Goal: Information Seeking & Learning: Learn about a topic

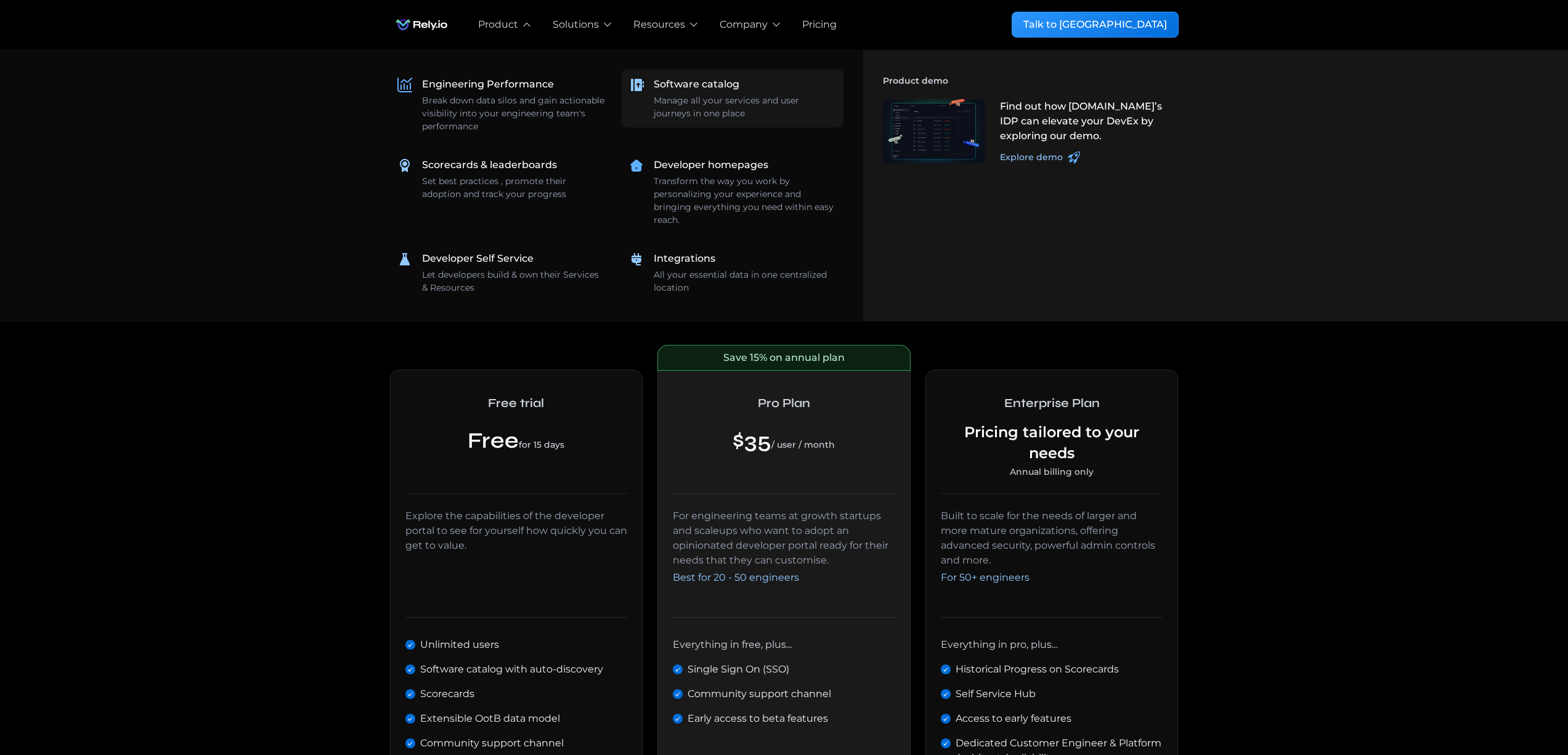
click at [687, 90] on div "Software catalog" at bounding box center [697, 85] width 86 height 15
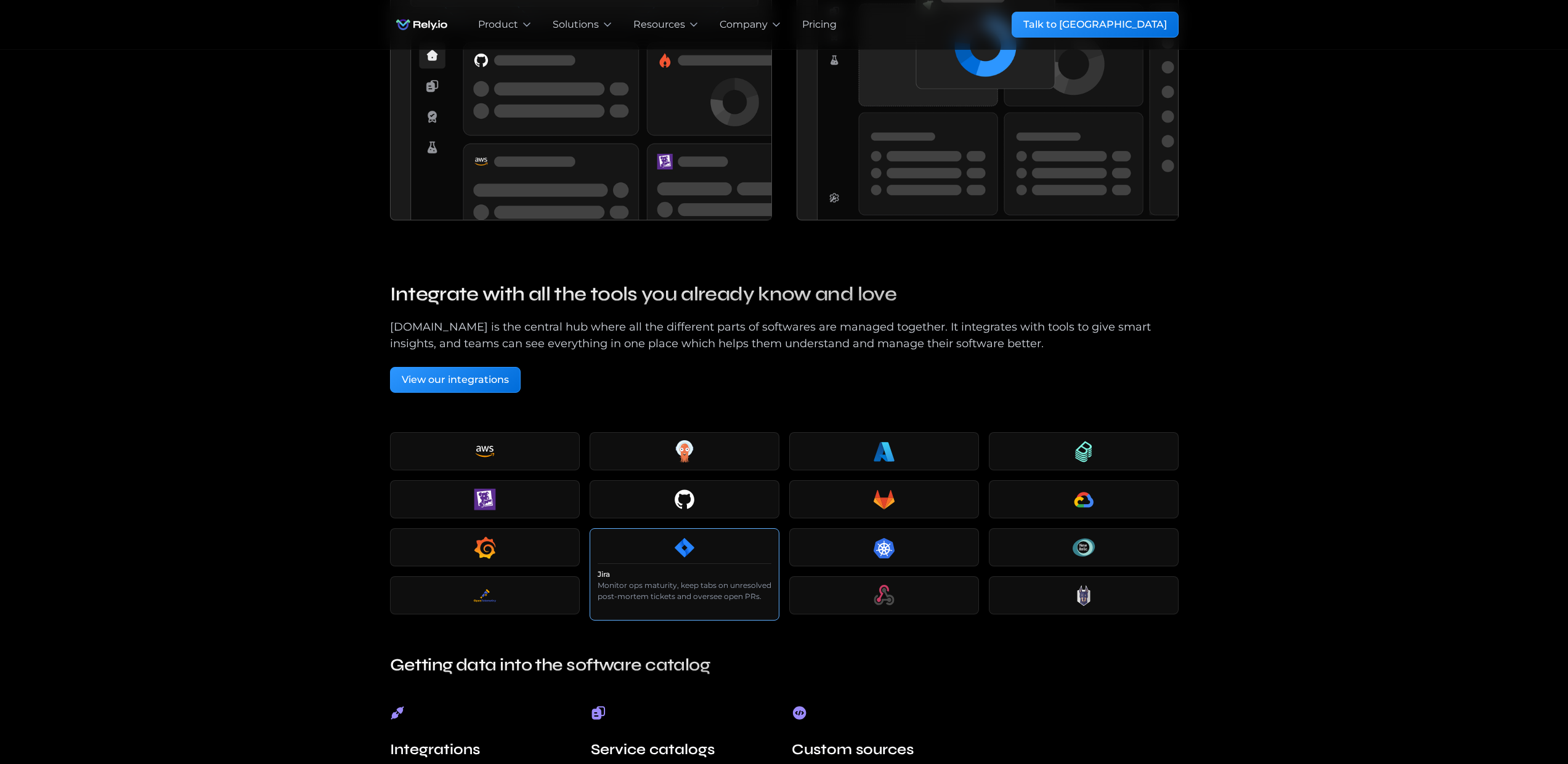
scroll to position [1947, 0]
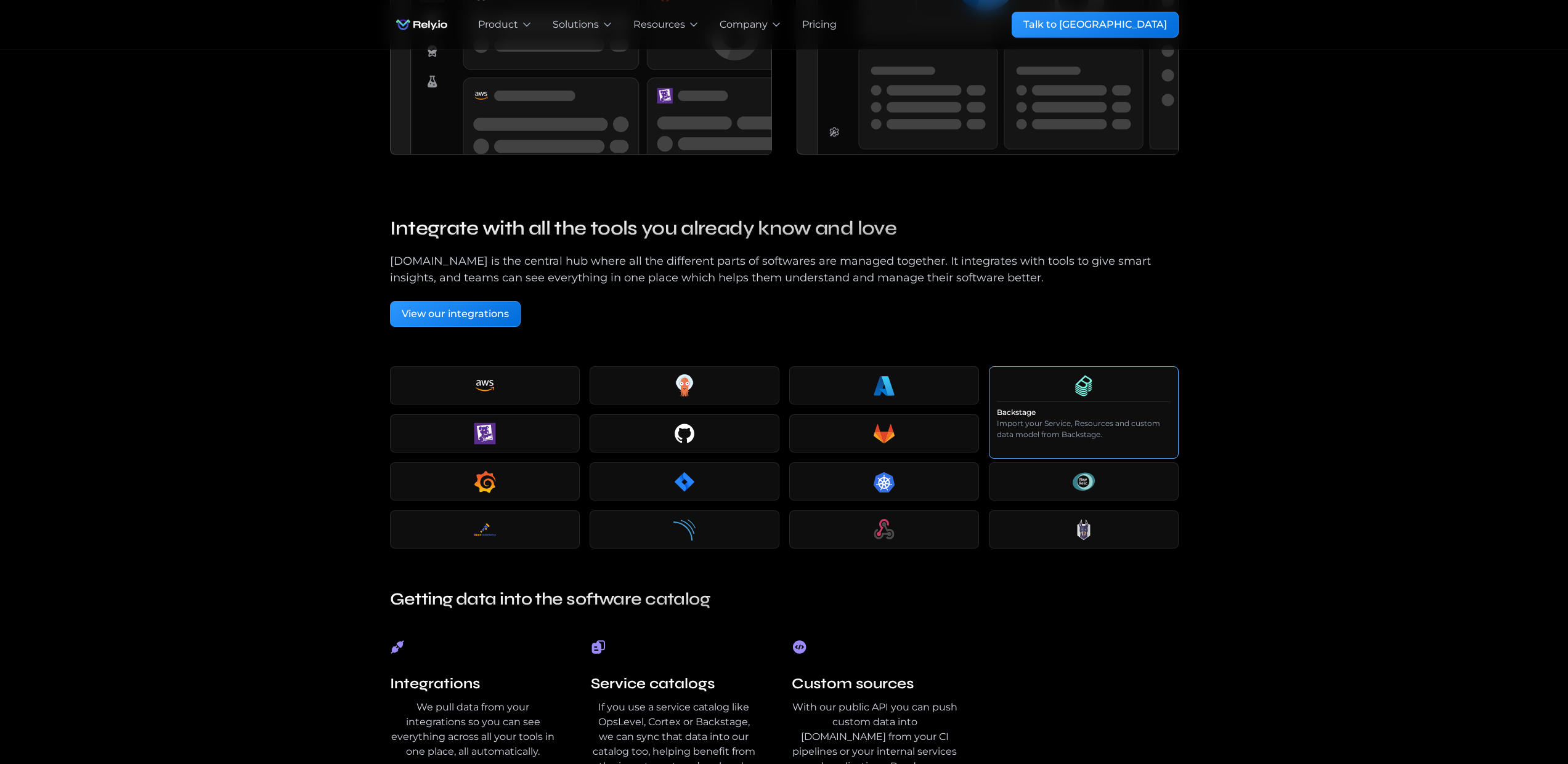
click at [1098, 382] on div at bounding box center [1084, 385] width 174 height 22
click at [1080, 436] on p "Import your Service, Resources and custom data model from Backstage." at bounding box center [1084, 429] width 174 height 22
click at [873, 432] on icon at bounding box center [884, 434] width 24 height 24
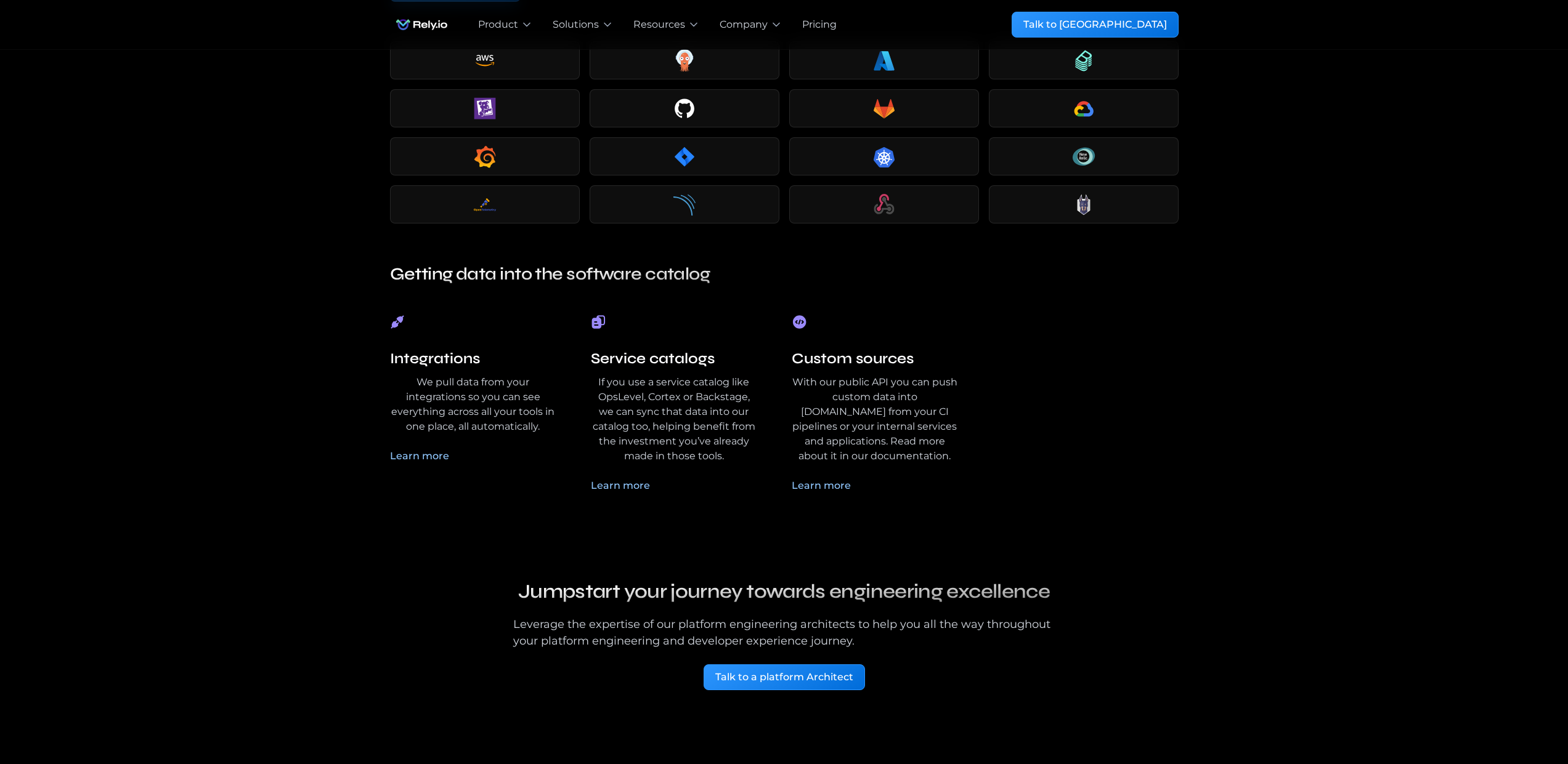
scroll to position [2715, 0]
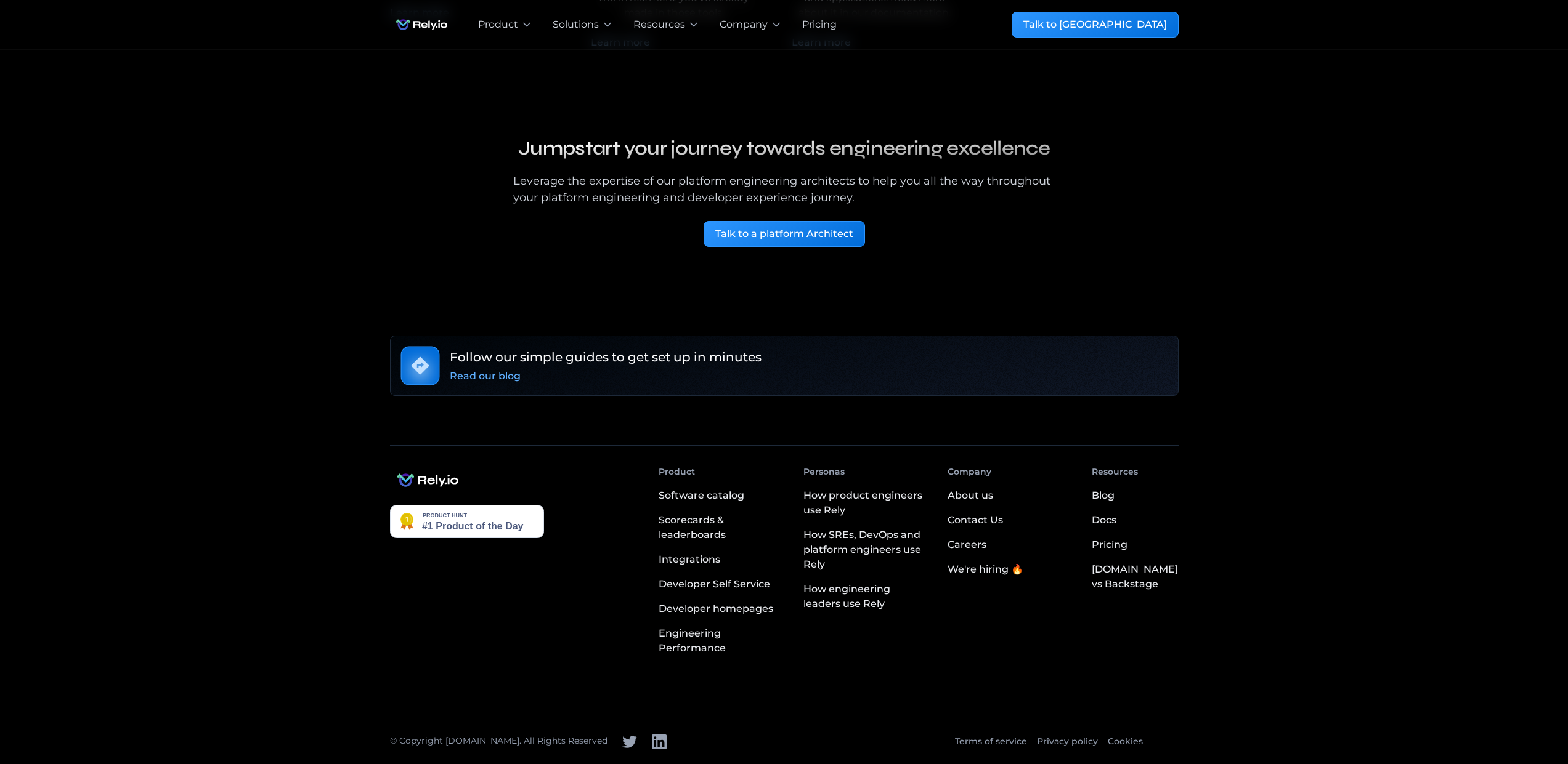
click at [1148, 581] on div "[DOMAIN_NAME] vs Backstage" at bounding box center [1135, 576] width 86 height 29
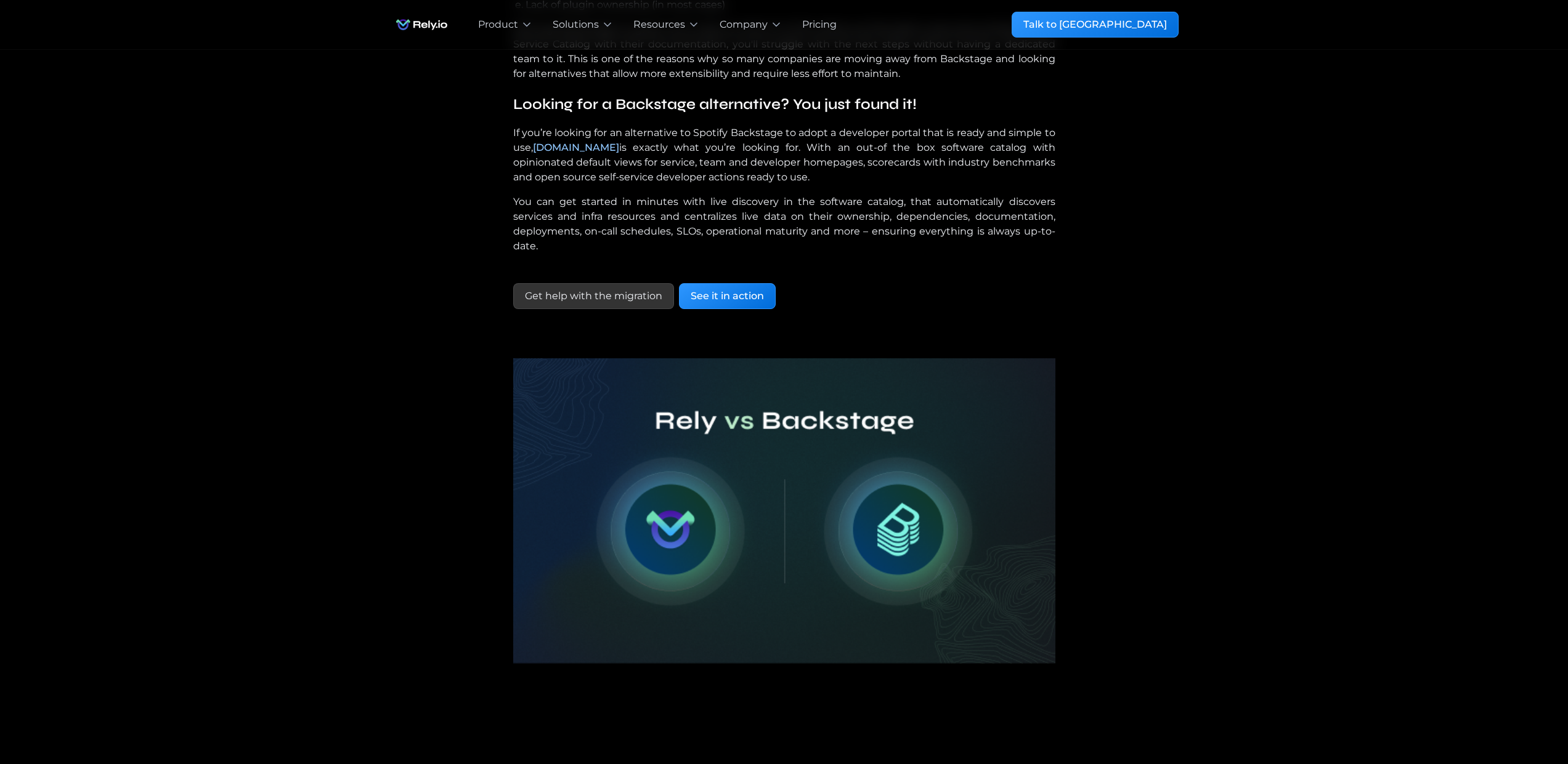
scroll to position [385, 0]
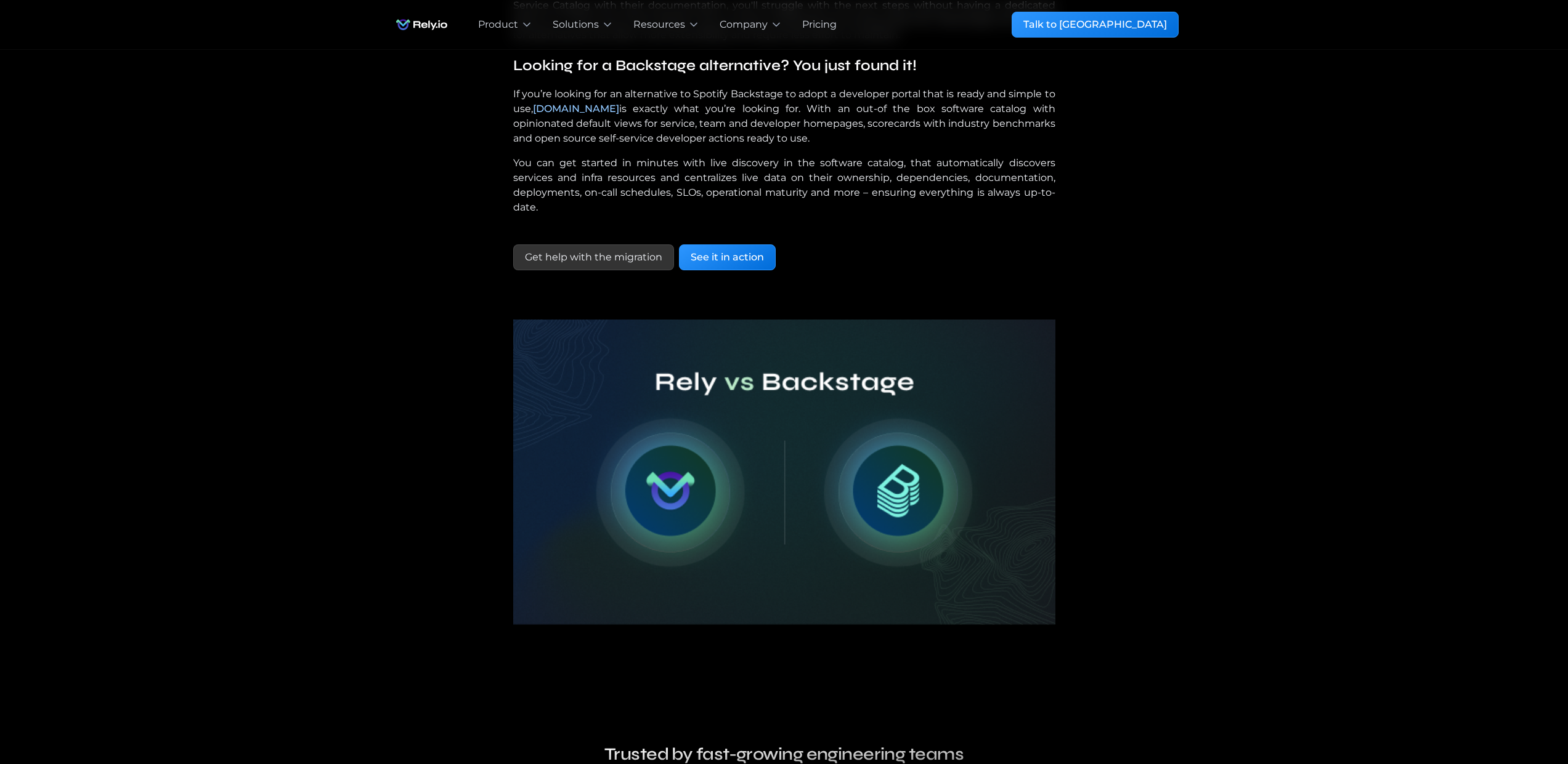
click at [795, 479] on img at bounding box center [784, 472] width 542 height 306
click at [795, 461] on img at bounding box center [784, 472] width 542 height 306
click at [736, 258] on div "See it in action" at bounding box center [727, 257] width 73 height 15
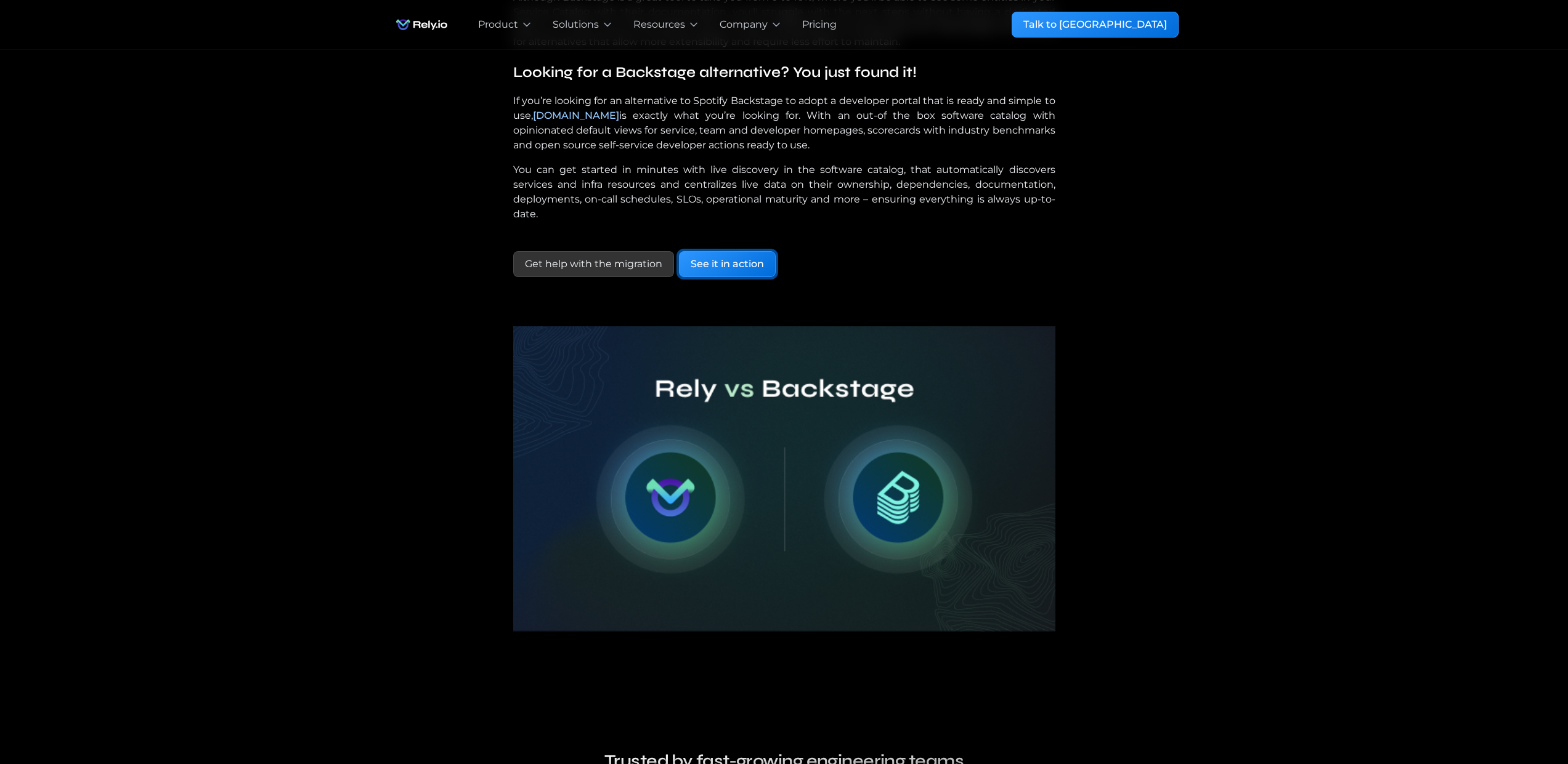
scroll to position [227, 0]
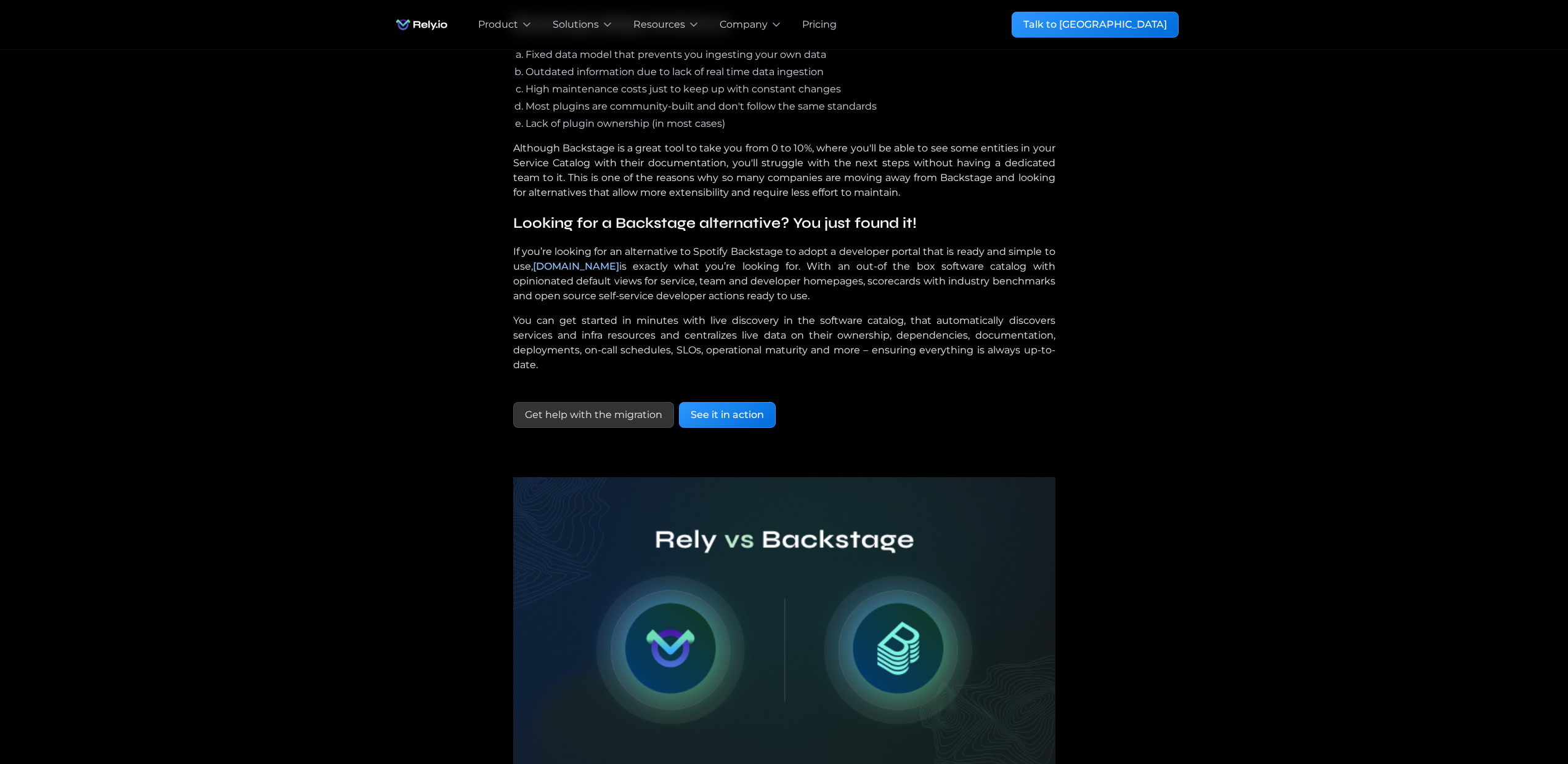
click at [786, 588] on img at bounding box center [784, 630] width 542 height 306
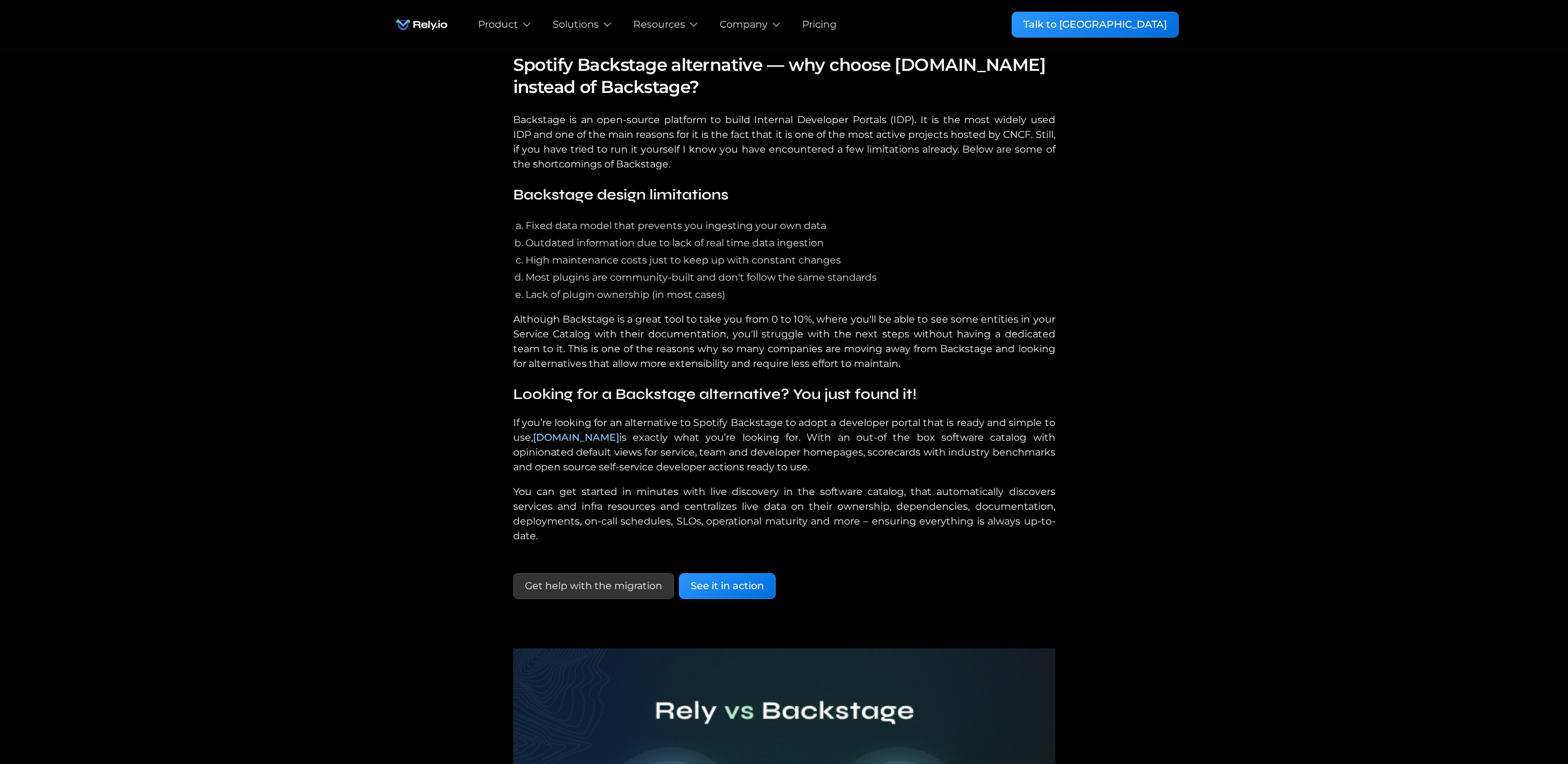
scroll to position [0, 0]
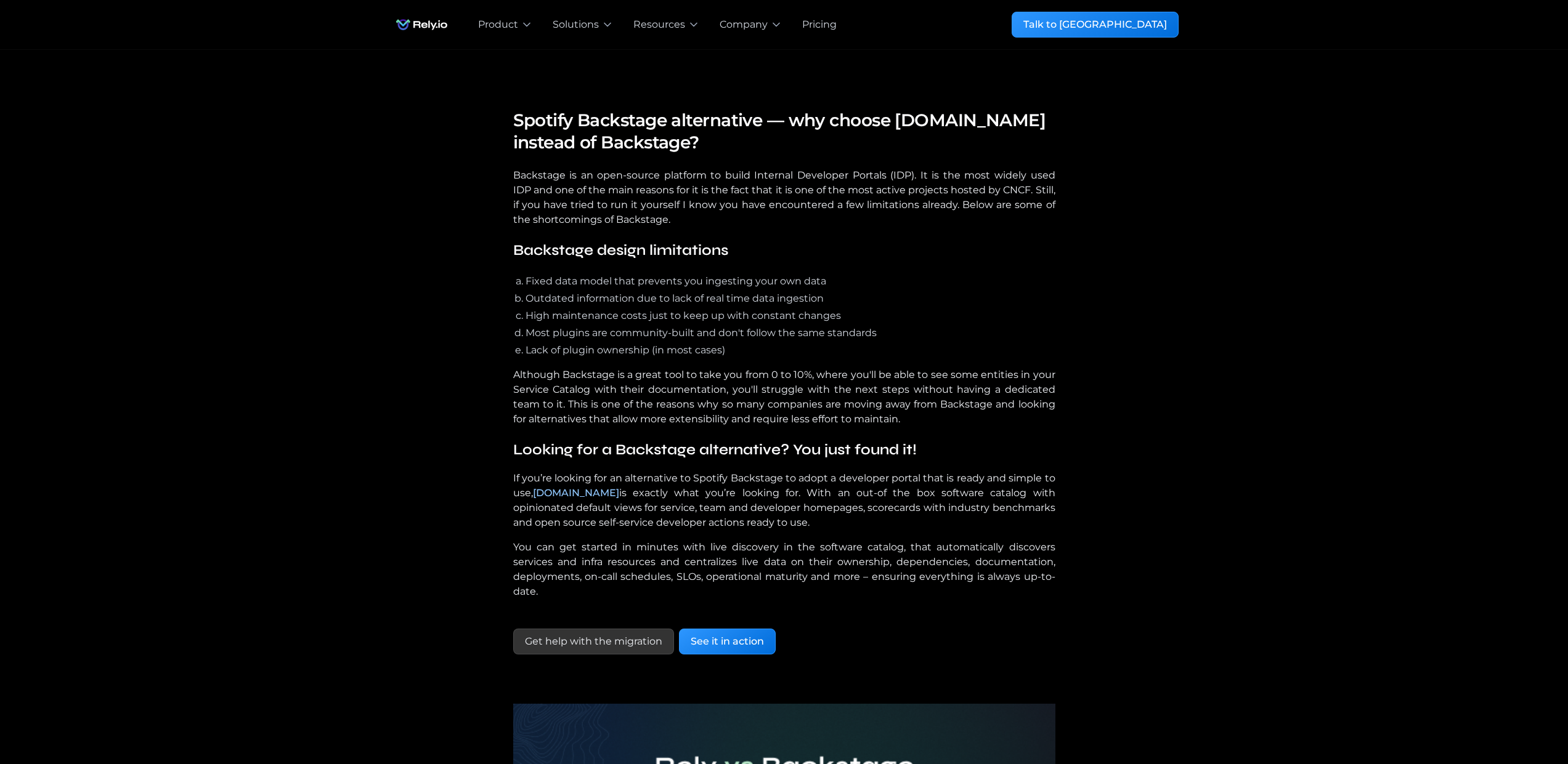
click at [411, 435] on div "Our mission Spotify Backstage alternative — why choose Rely.io instead of Backs…" at bounding box center [784, 559] width 789 height 900
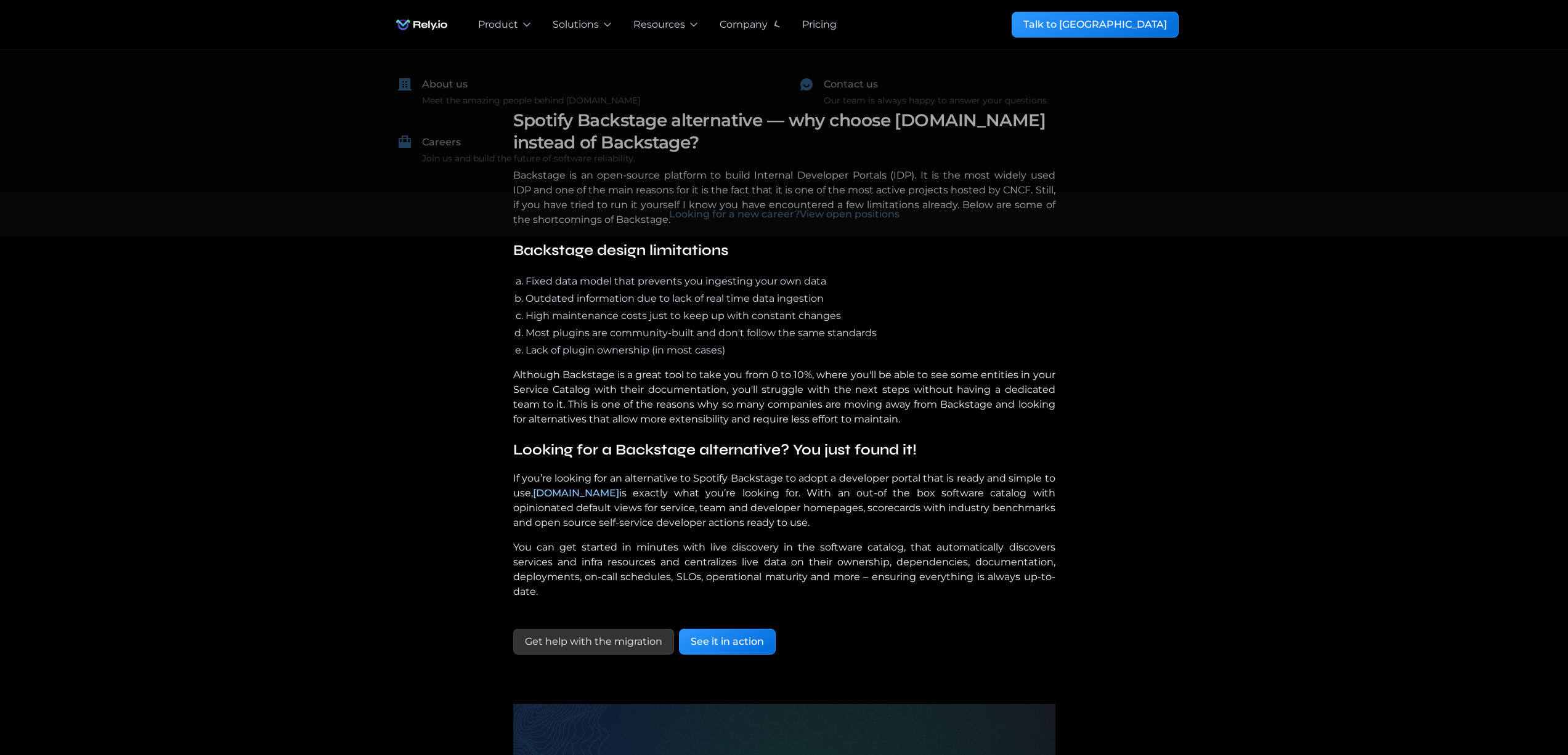
click at [744, 28] on div "Company" at bounding box center [744, 24] width 48 height 15
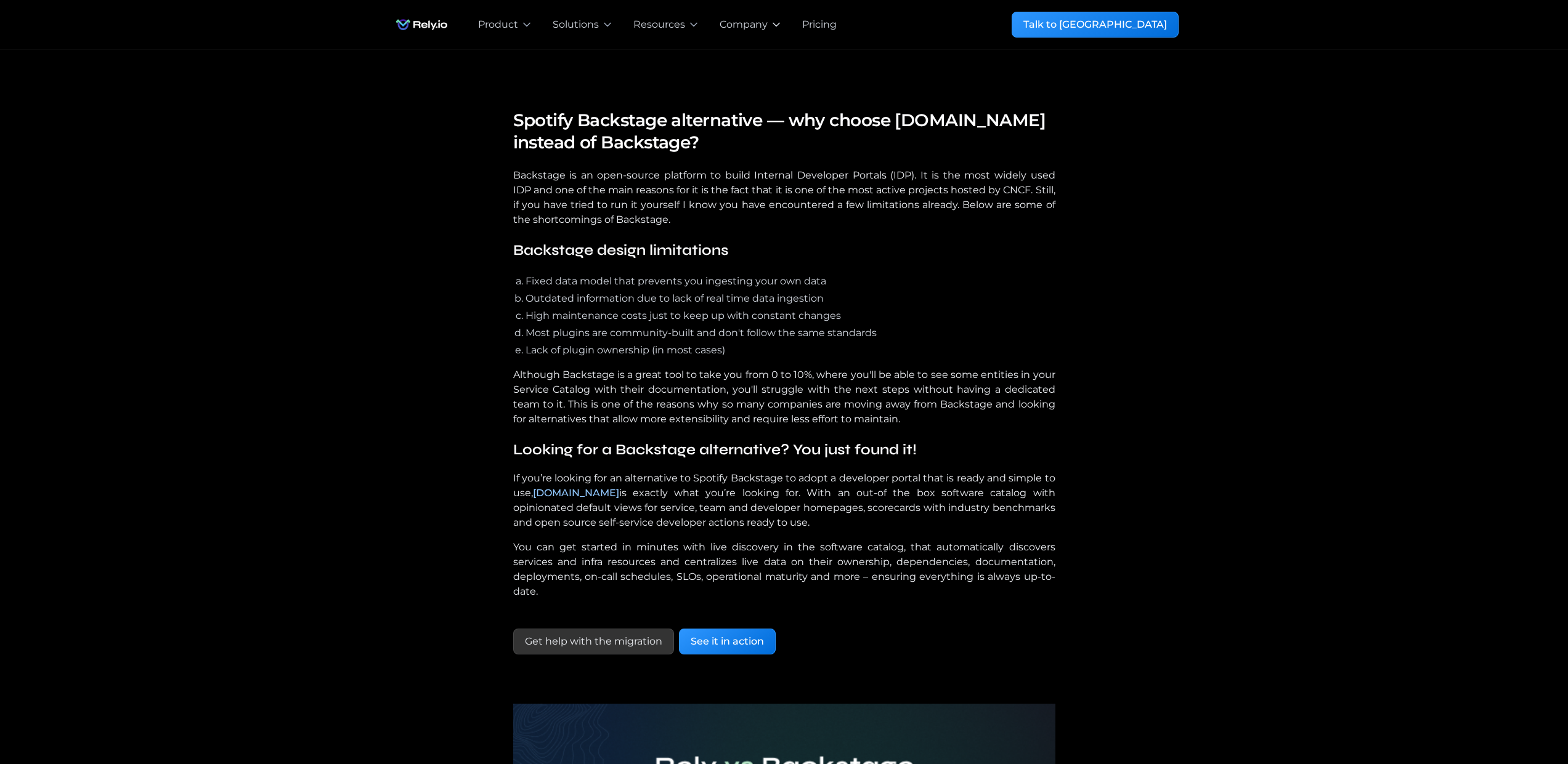
click at [744, 28] on div "Company" at bounding box center [744, 24] width 48 height 15
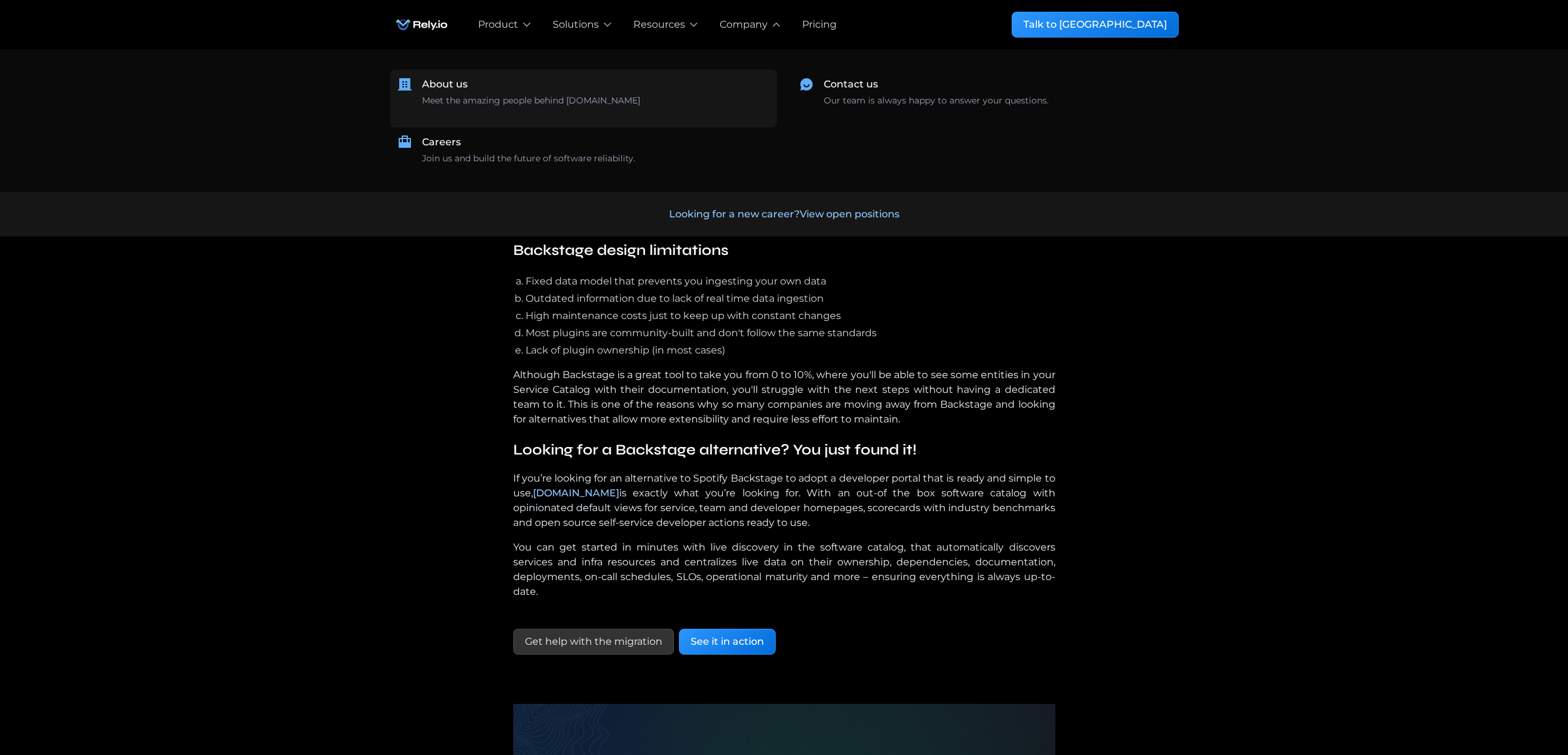
click at [463, 83] on div "About us" at bounding box center [445, 85] width 46 height 15
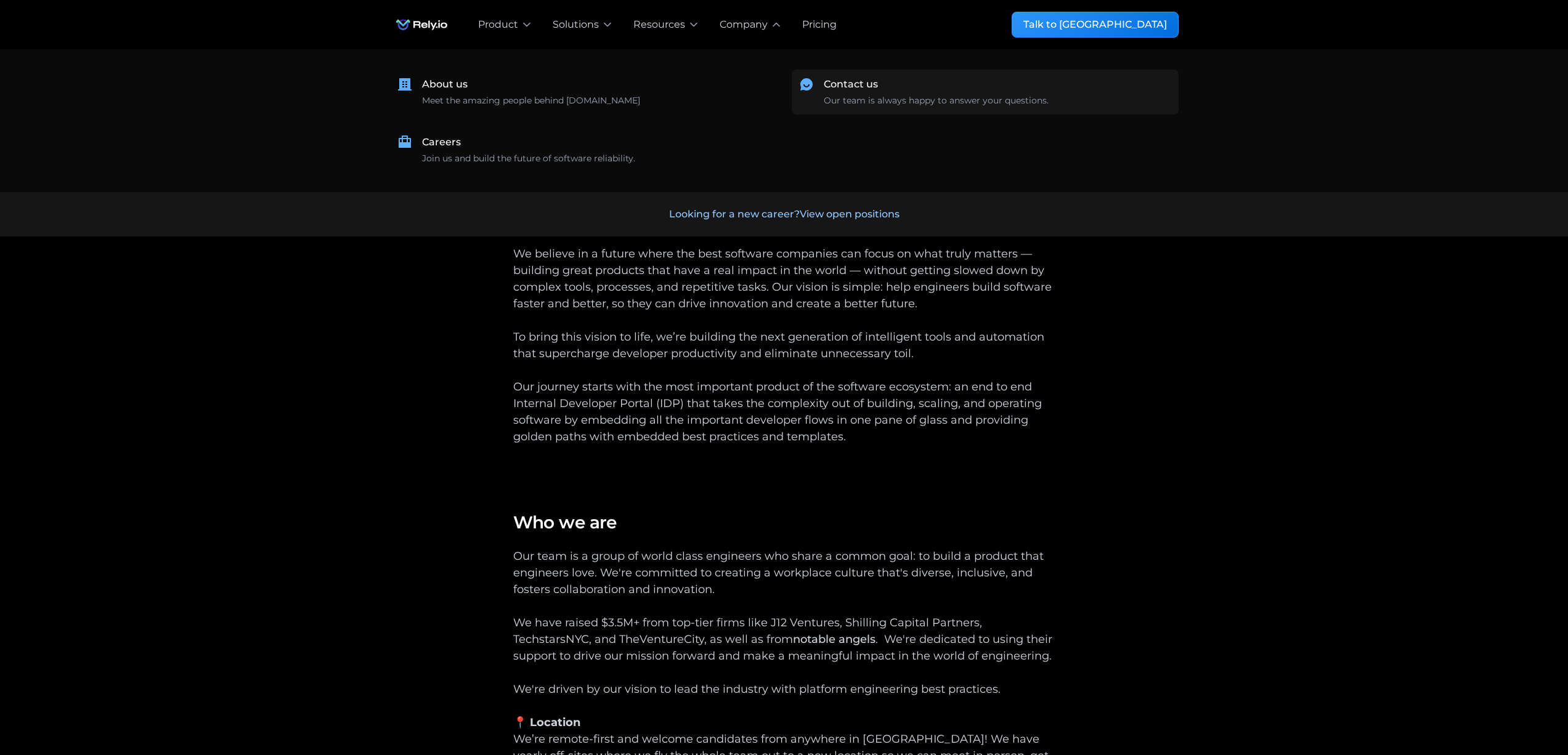
click at [870, 85] on div "Contact us" at bounding box center [851, 85] width 54 height 15
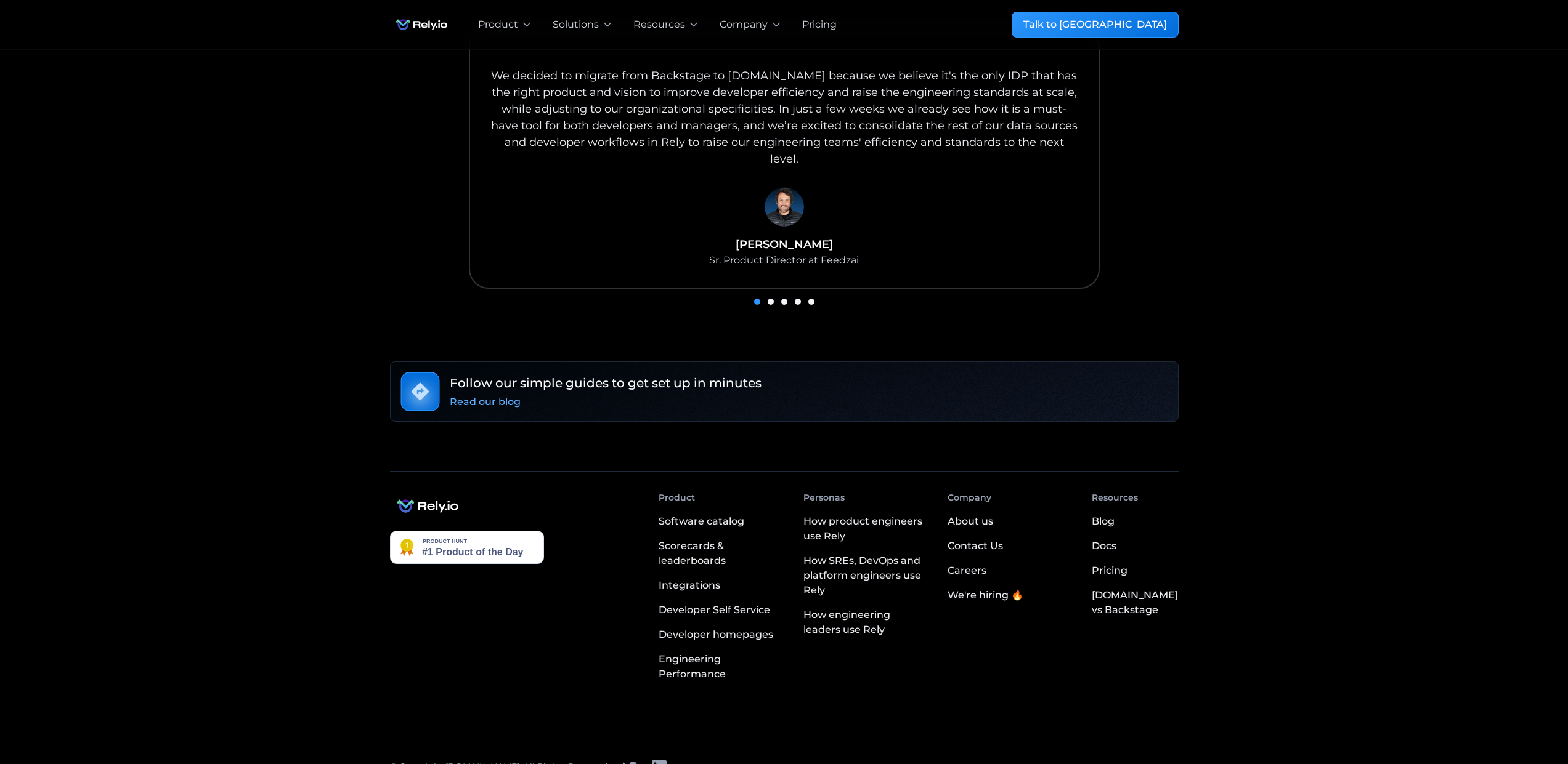
scroll to position [778, 0]
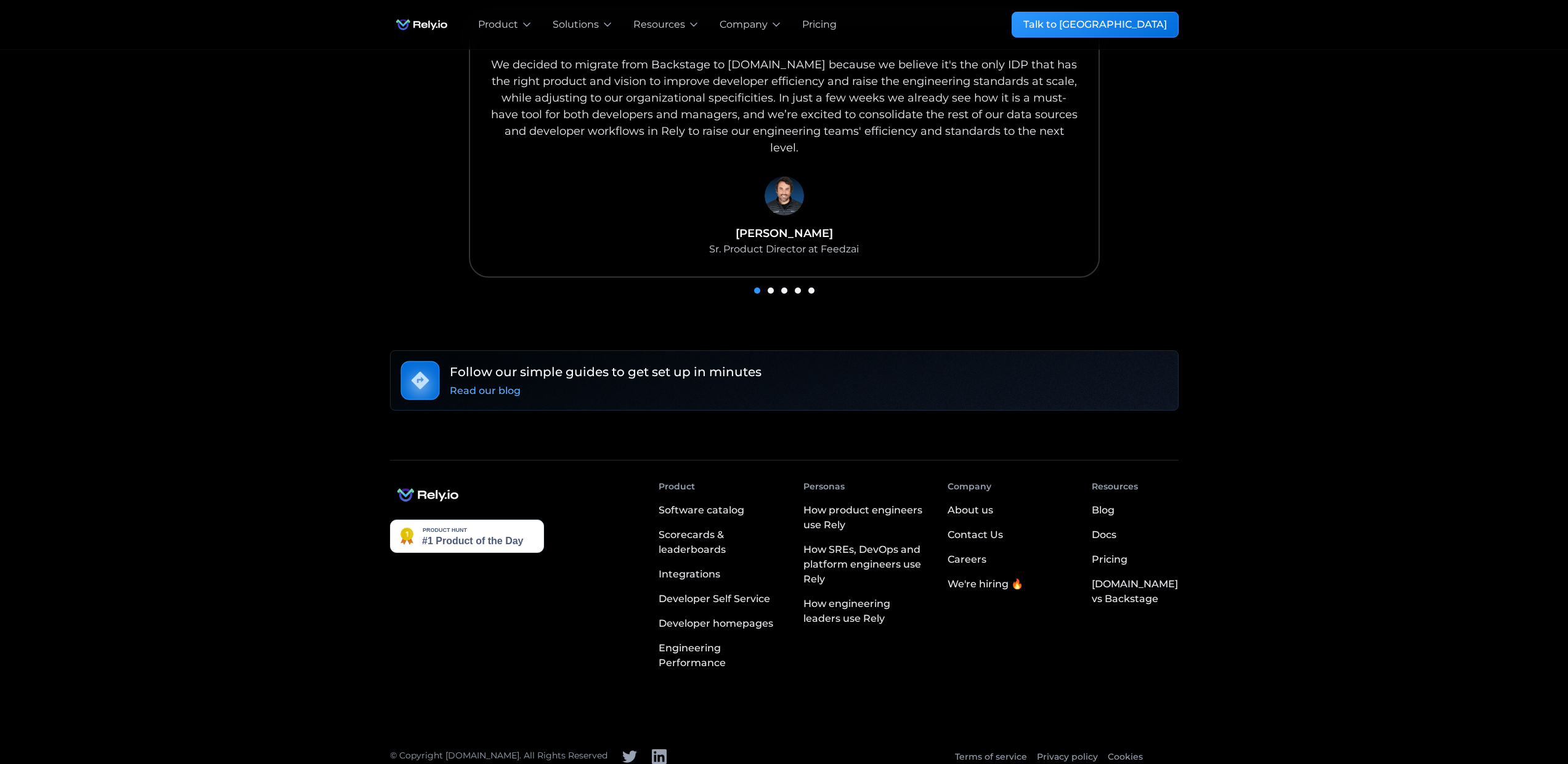
click at [988, 577] on div "We're hiring 🔥" at bounding box center [986, 584] width 76 height 15
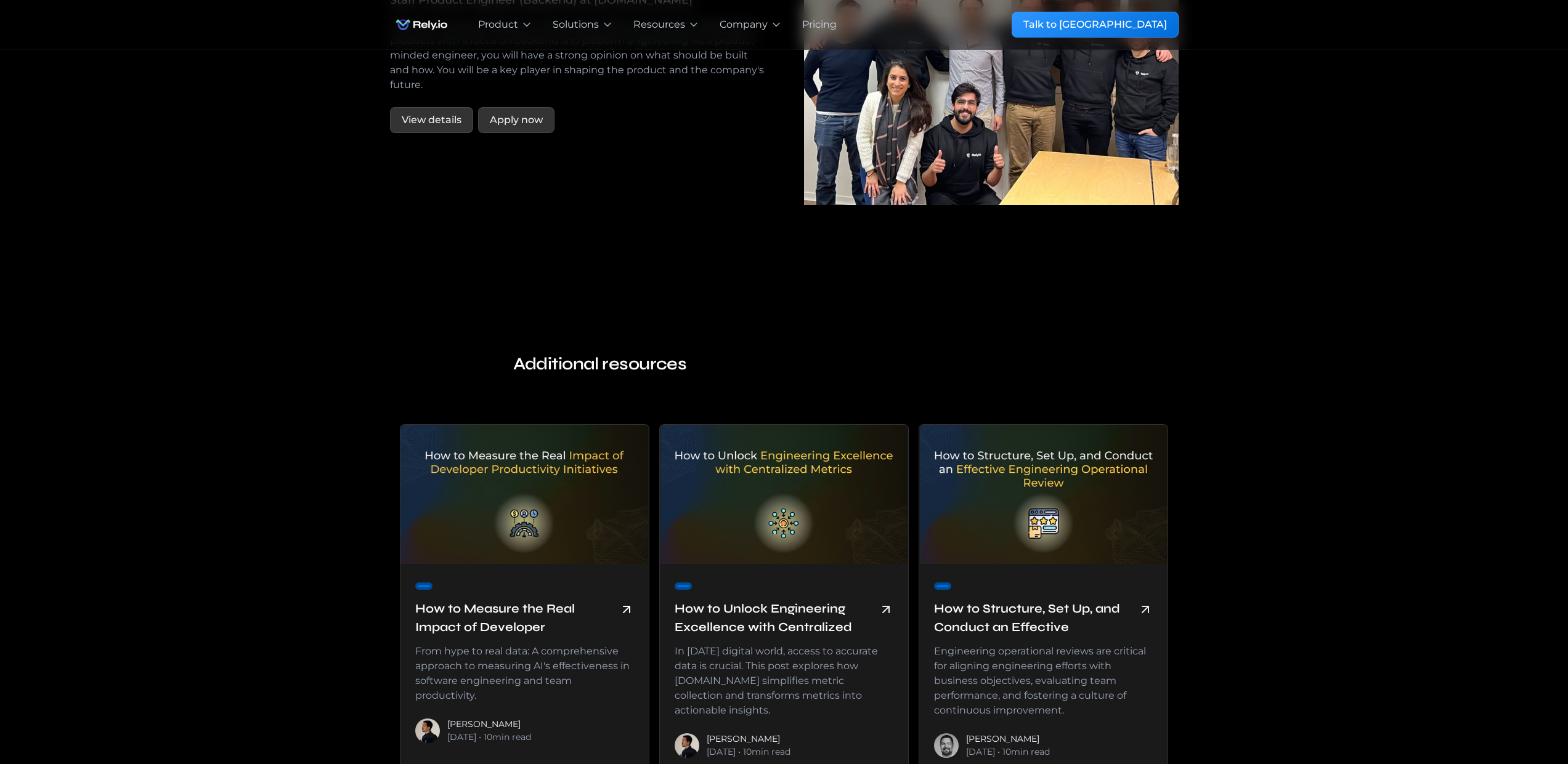
scroll to position [2549, 0]
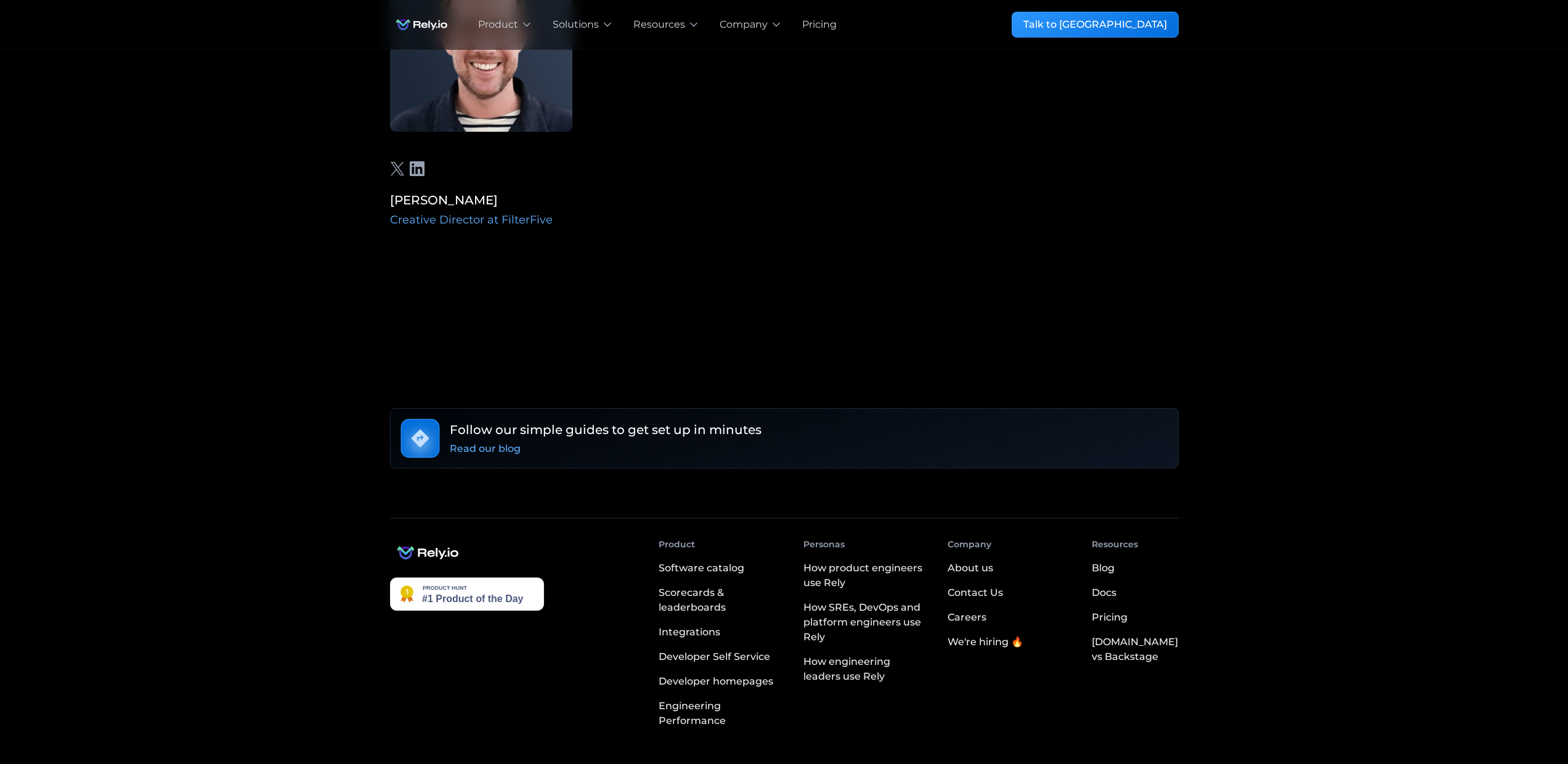
scroll to position [4015, 0]
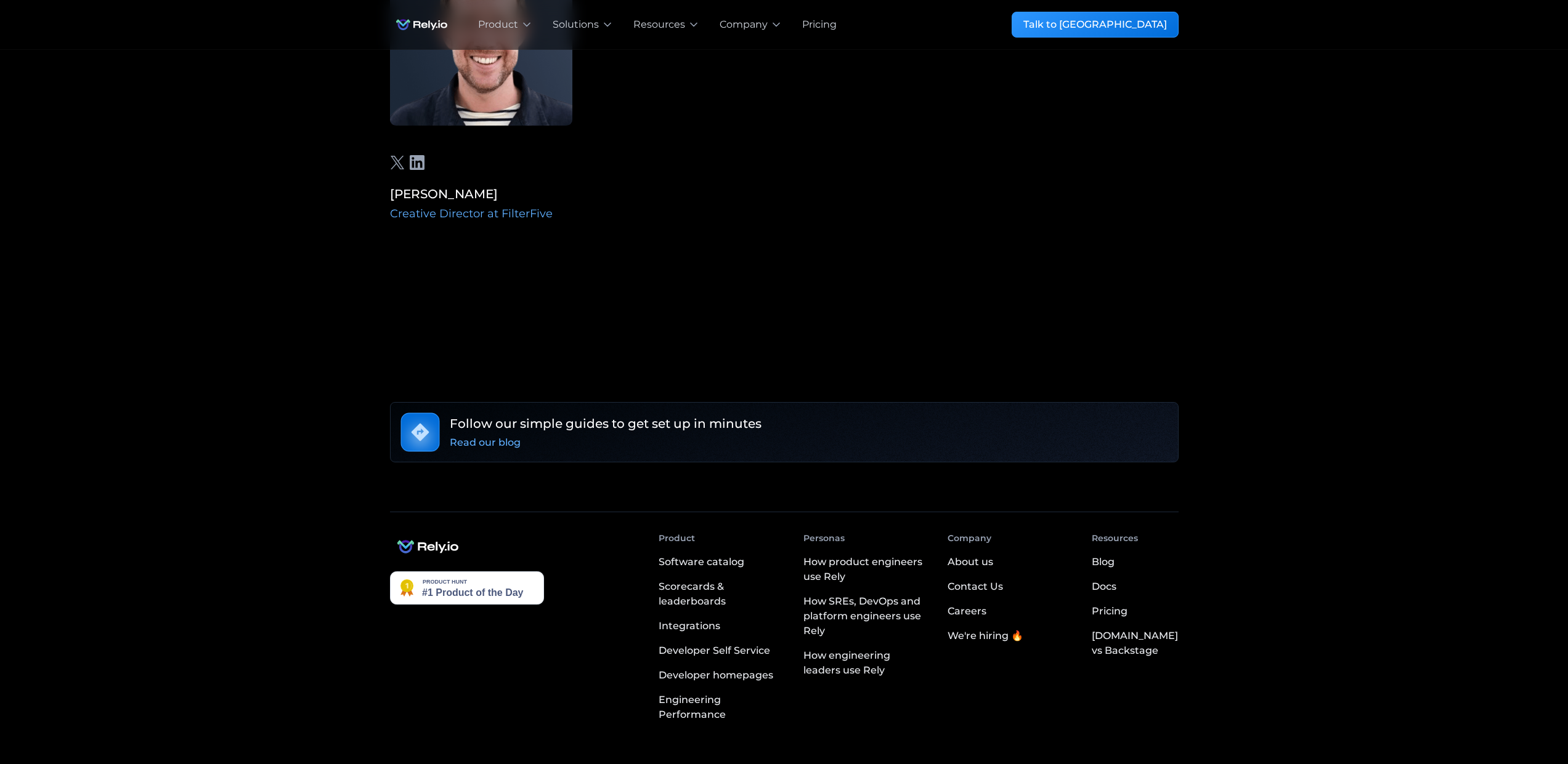
click at [1003, 579] on div "Contact Us" at bounding box center [975, 586] width 55 height 15
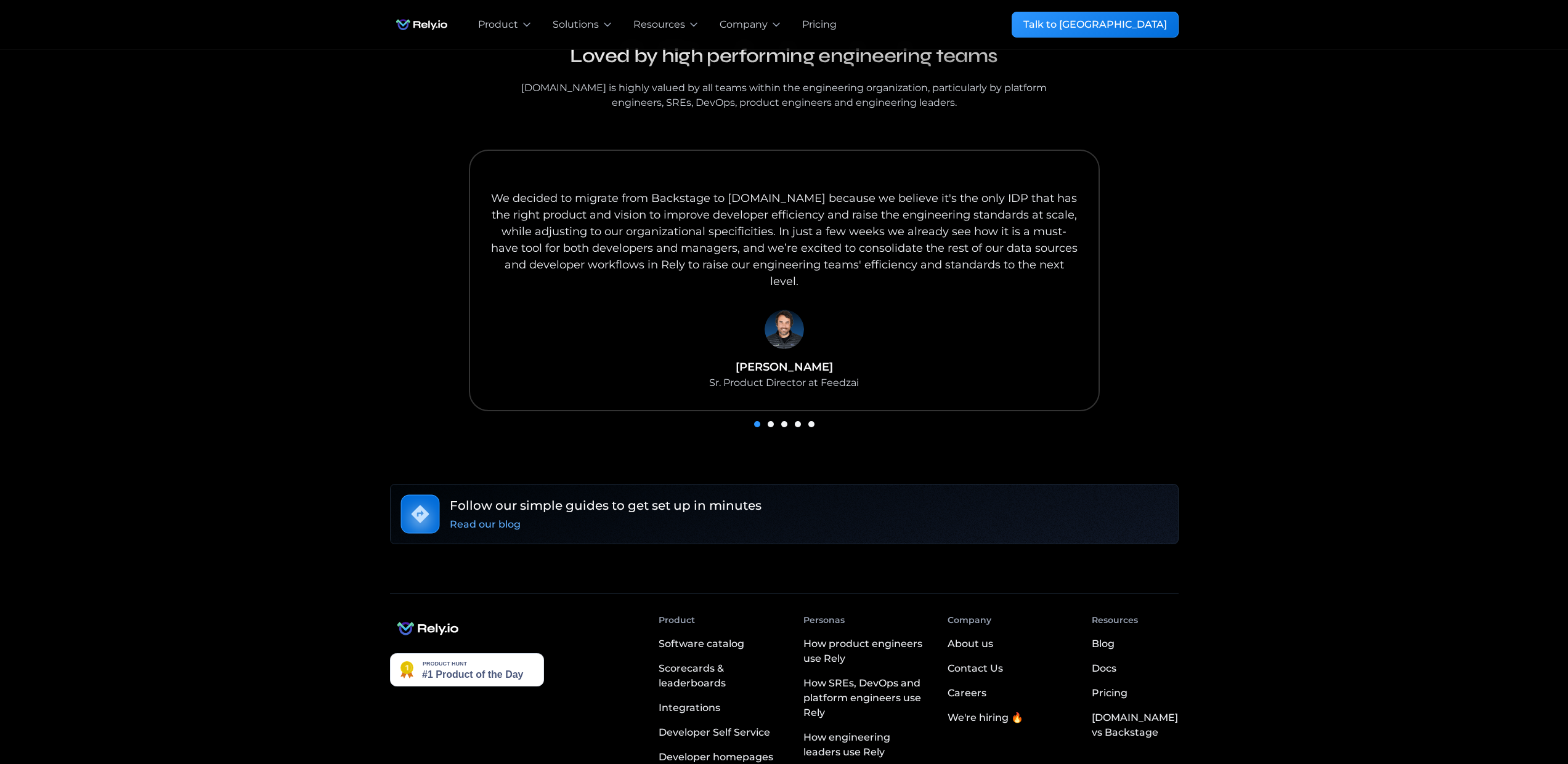
scroll to position [778, 0]
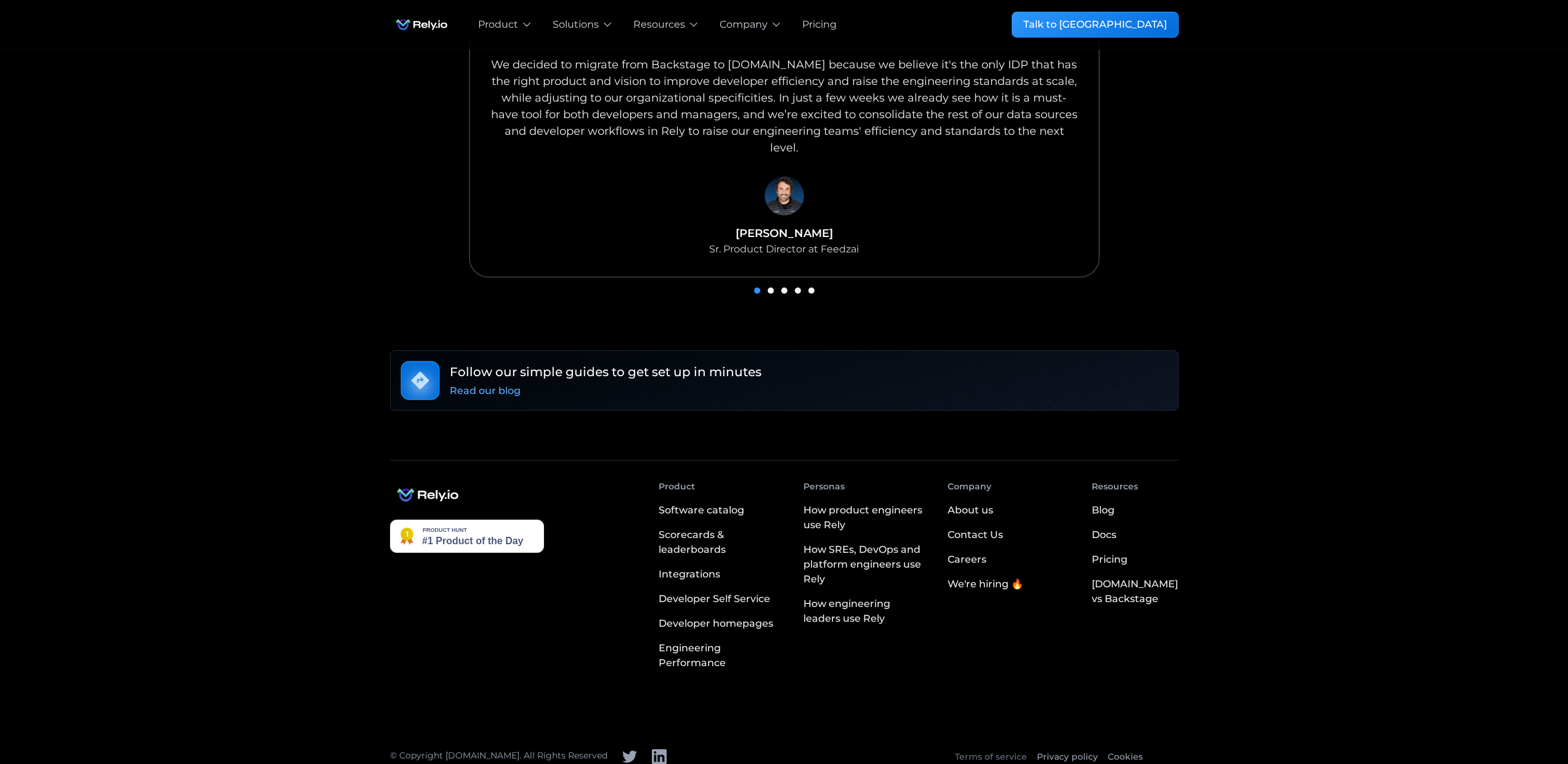
click at [1005, 750] on link "Terms of service" at bounding box center [991, 757] width 72 height 13
click at [1079, 750] on link "Privacy policy" at bounding box center [1067, 757] width 61 height 13
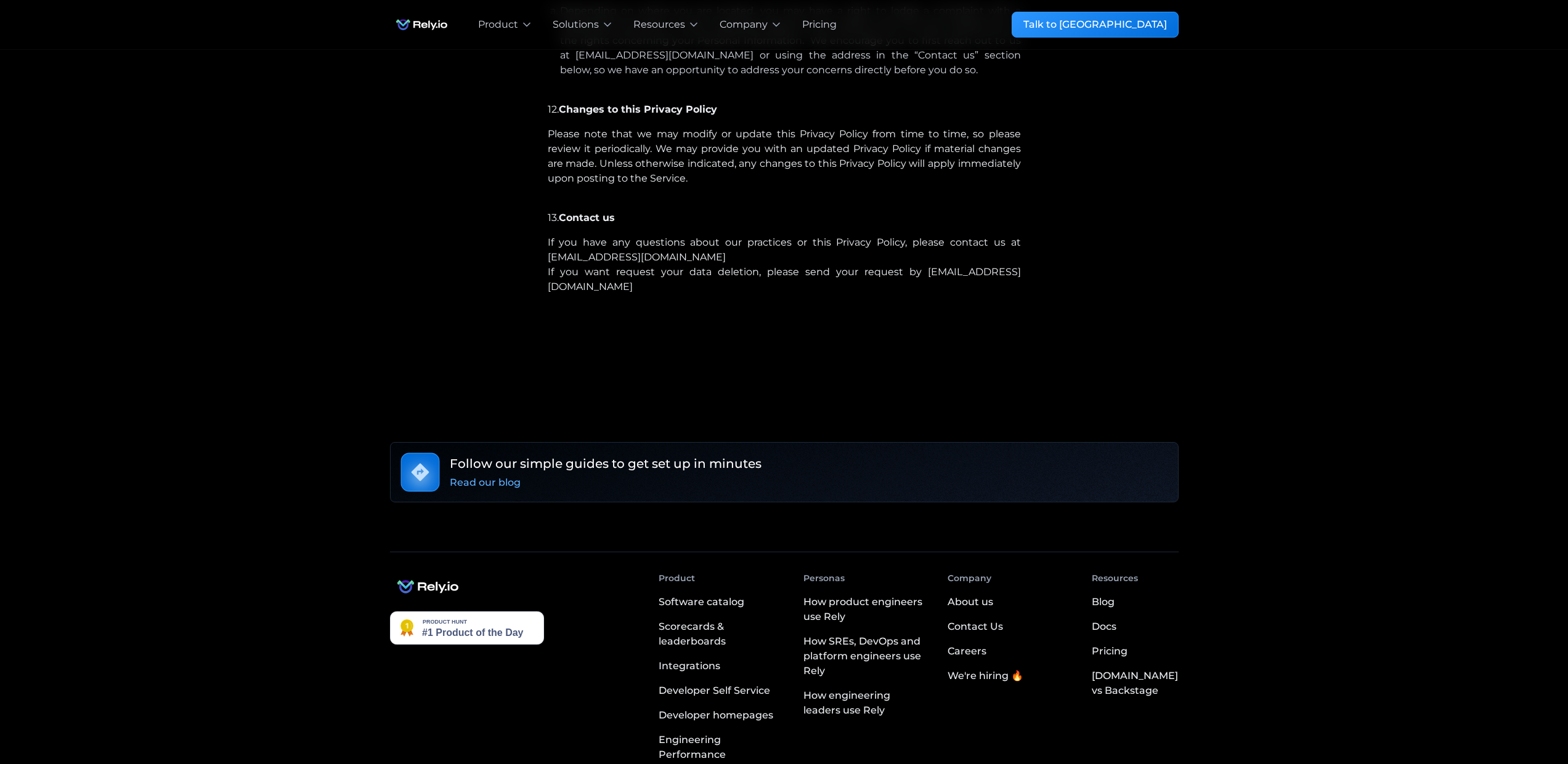
scroll to position [4510, 0]
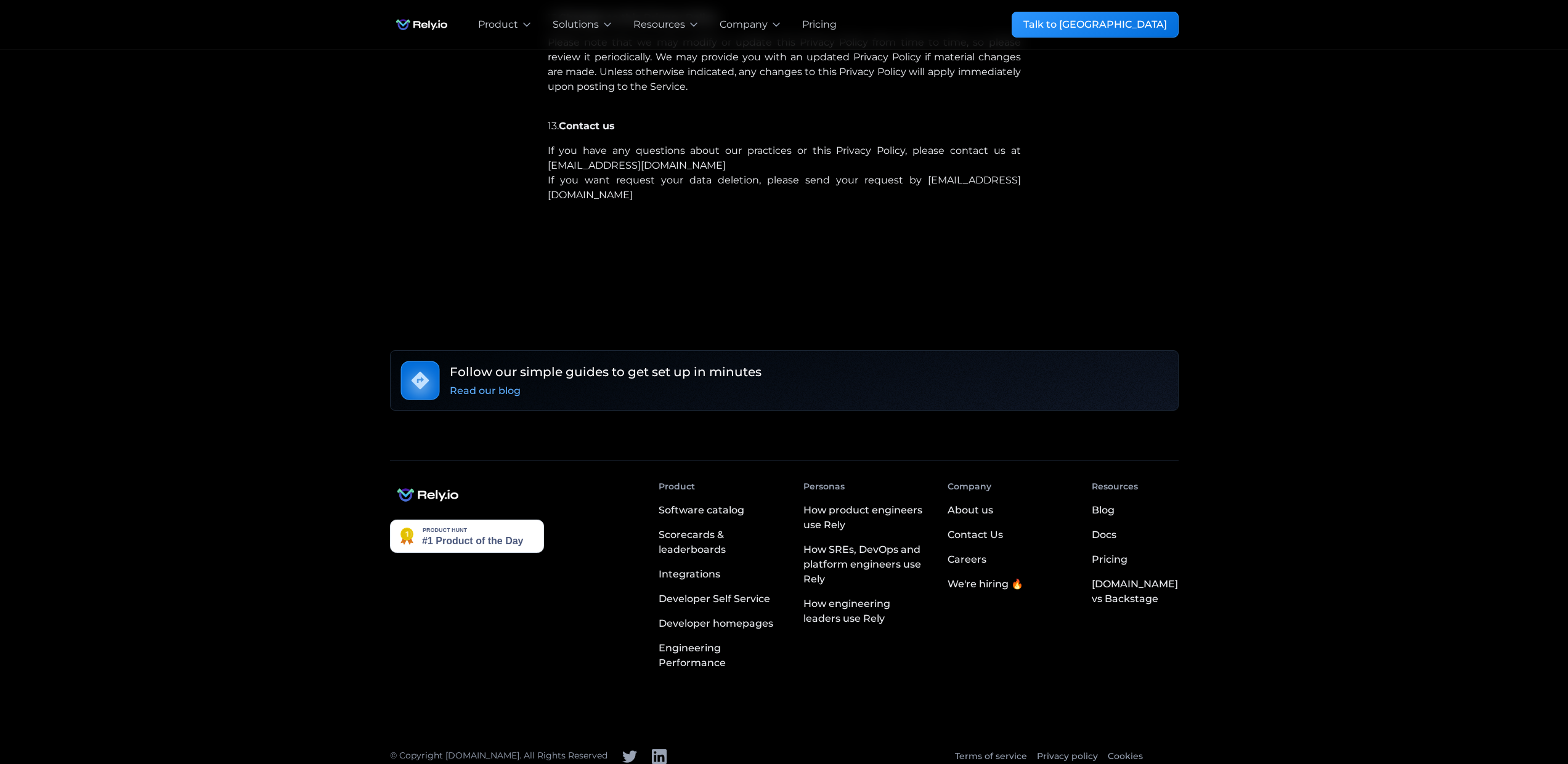
click at [998, 528] on div "Contact Us" at bounding box center [975, 535] width 55 height 15
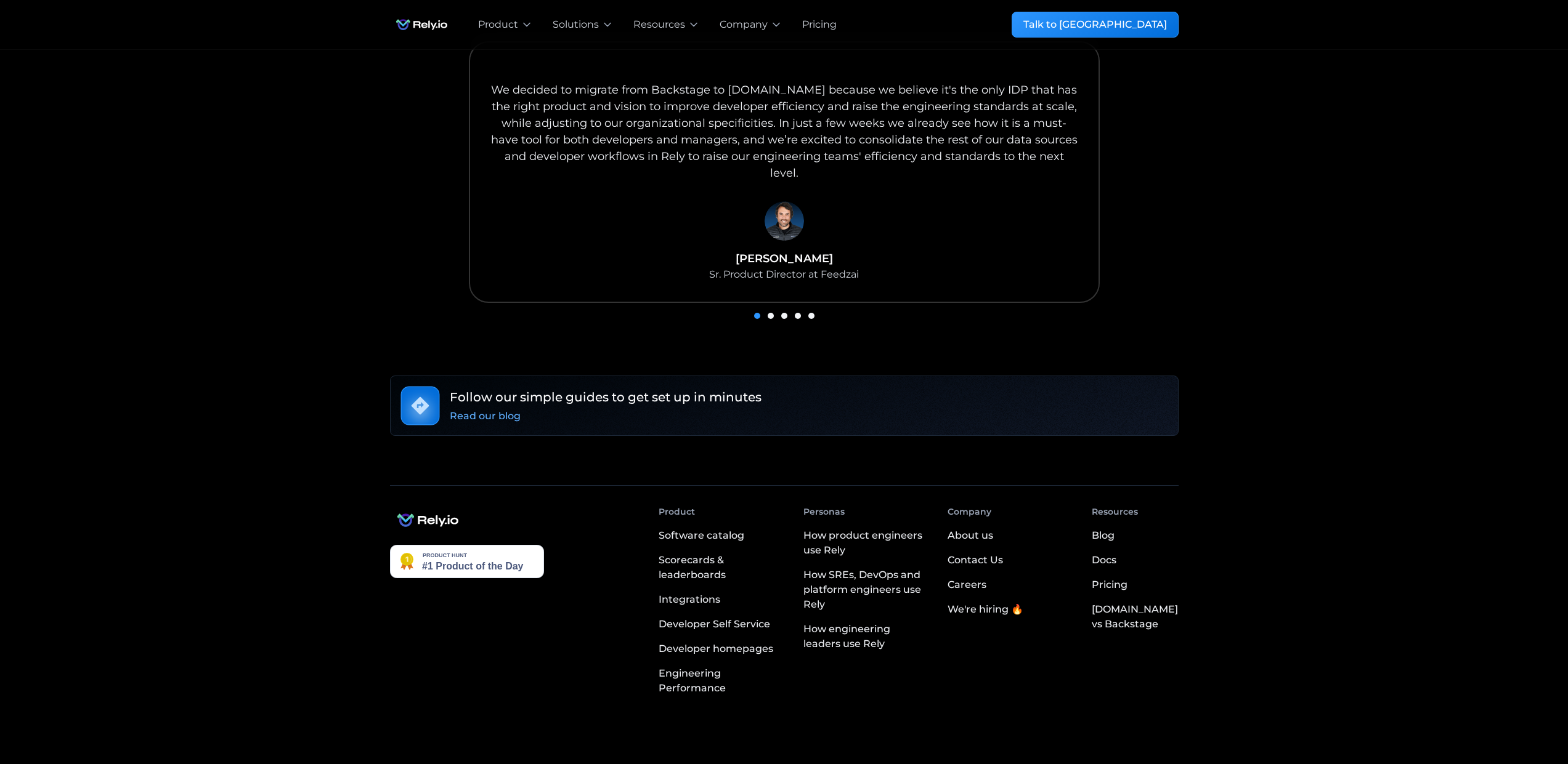
scroll to position [778, 0]
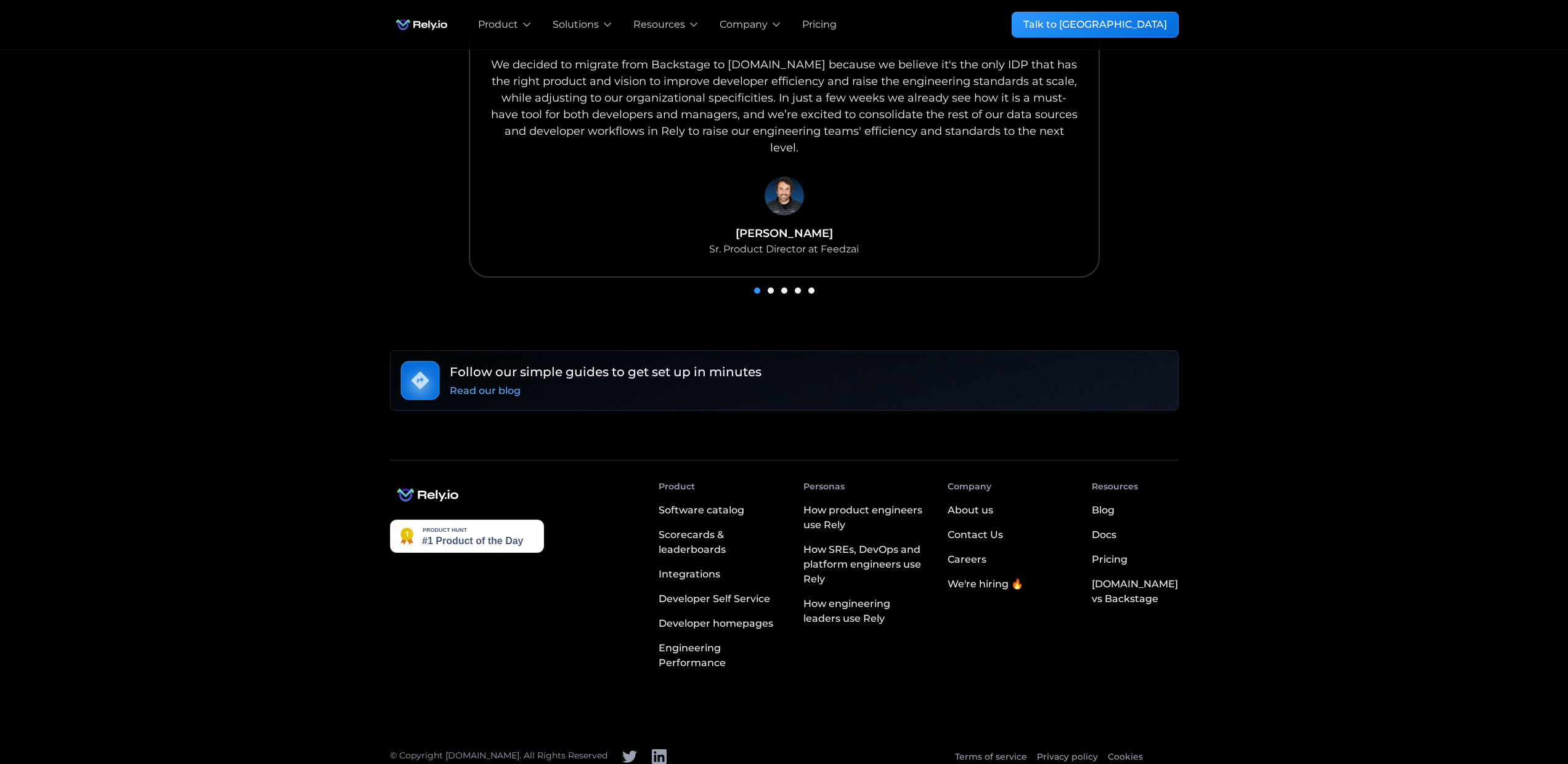
click at [1127, 553] on div "Pricing" at bounding box center [1110, 560] width 36 height 15
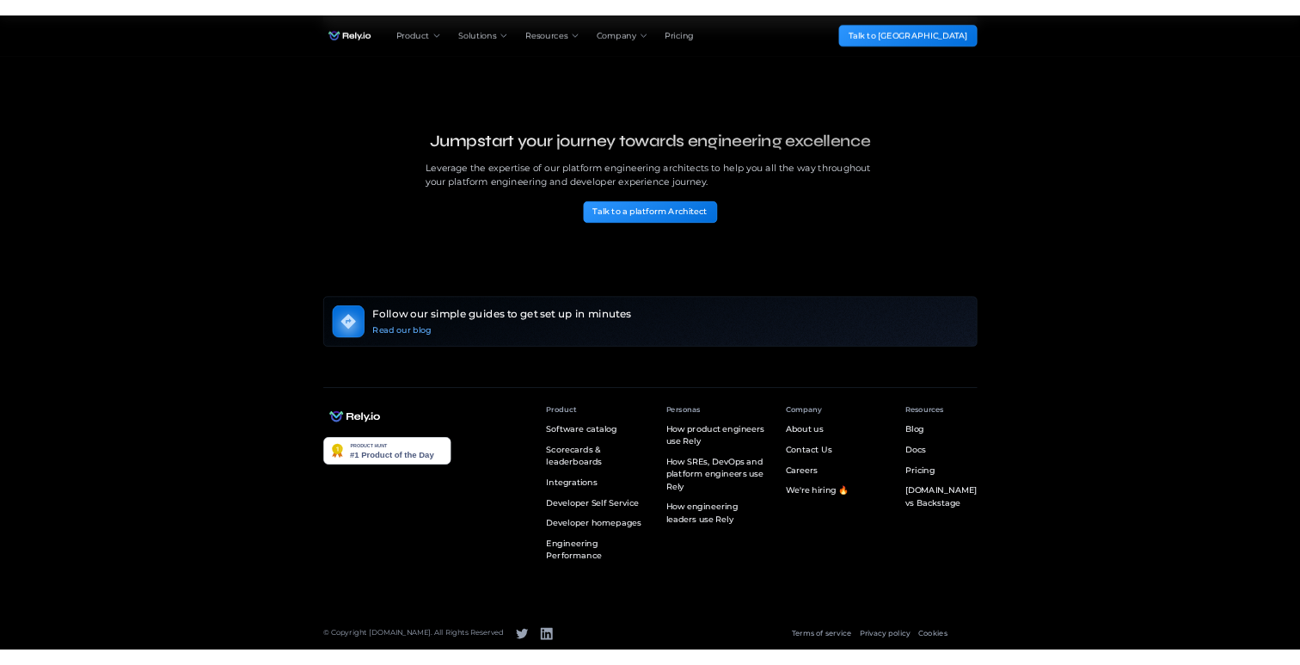
scroll to position [4444, 0]
